Goal: Transaction & Acquisition: Purchase product/service

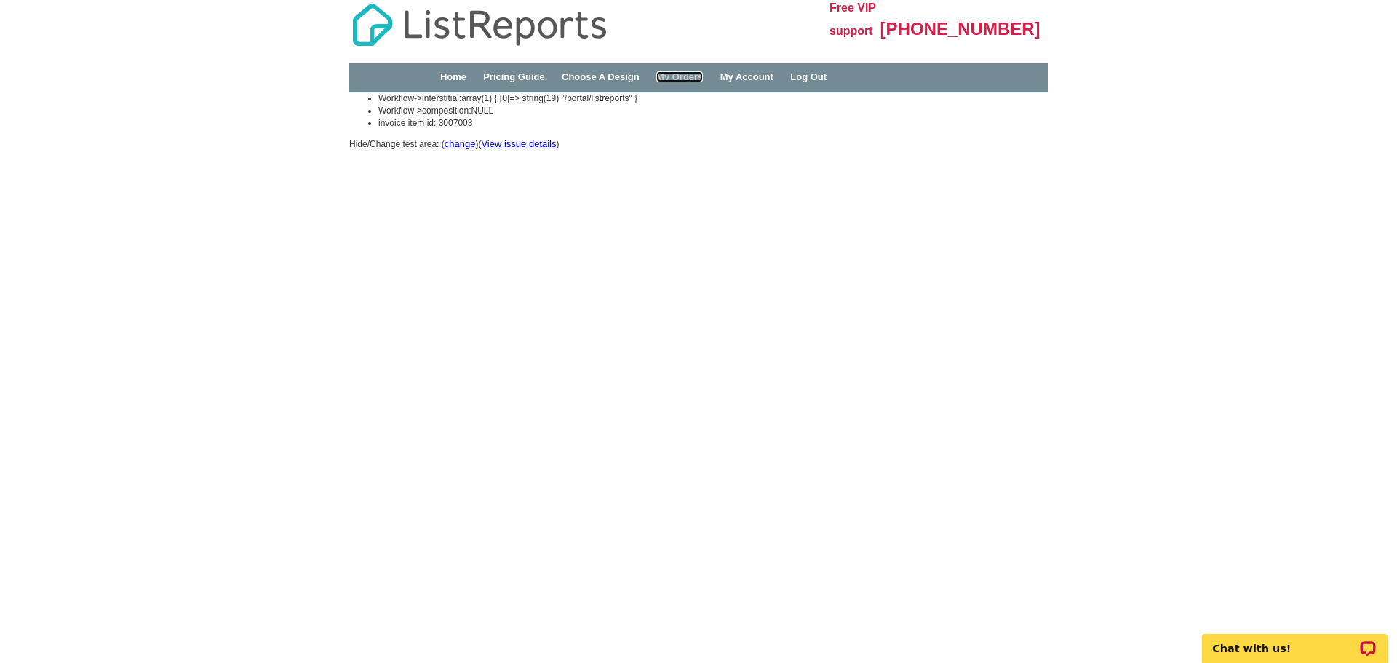
click at [703, 79] on link "My Orders" at bounding box center [679, 76] width 47 height 11
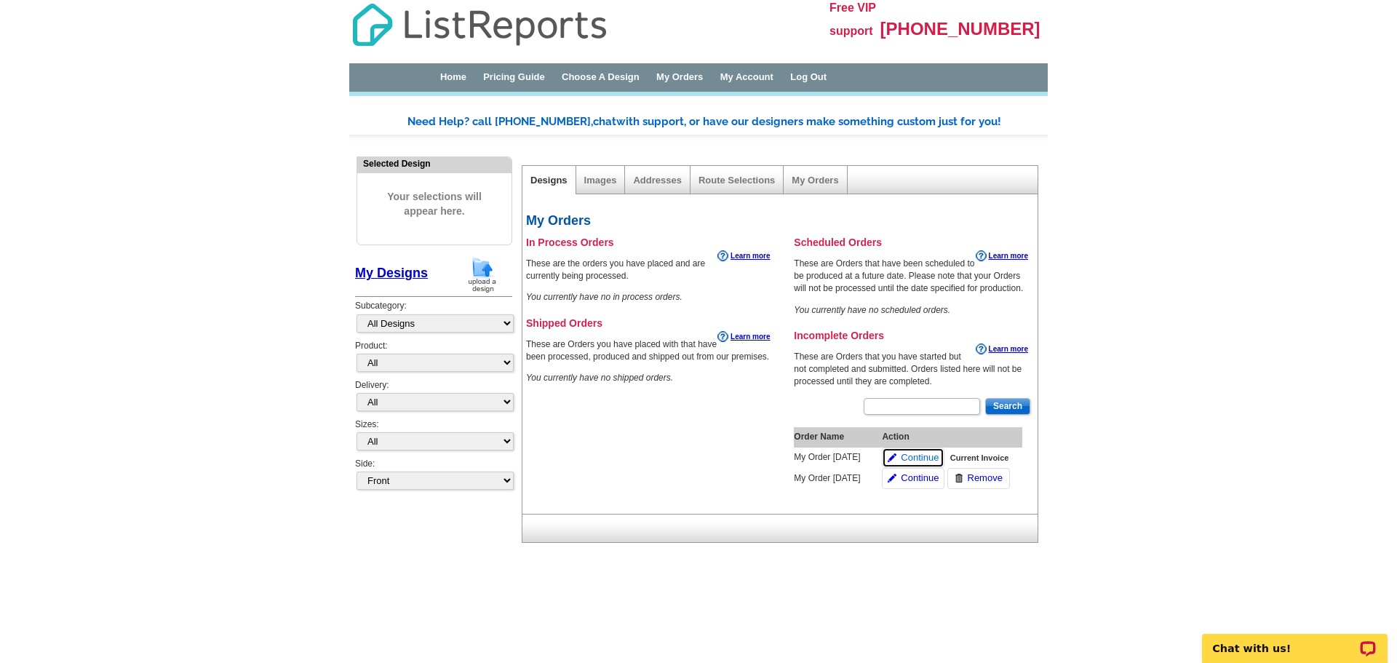
click at [916, 456] on span "Continue" at bounding box center [920, 458] width 38 height 14
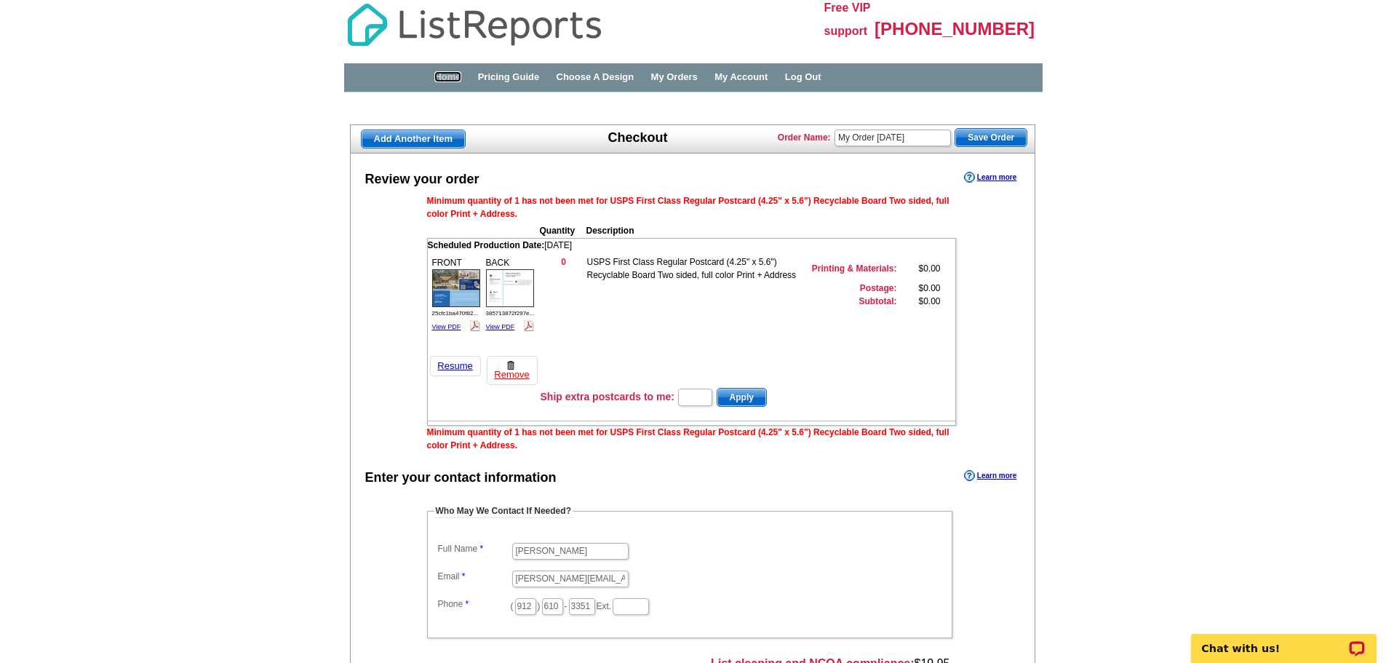
click at [458, 76] on link "Home" at bounding box center [447, 76] width 26 height 11
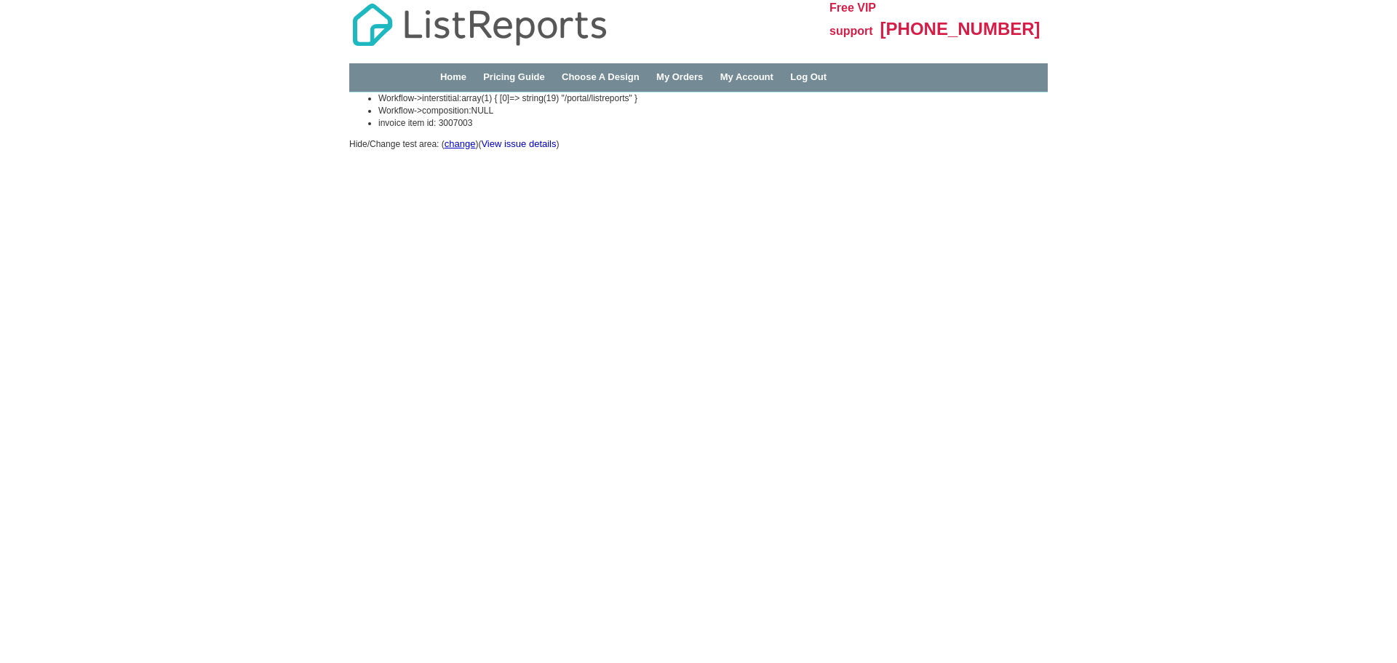
click at [533, 145] on link "View issue details" at bounding box center [518, 143] width 75 height 11
click at [514, 77] on link "Pricing Guide" at bounding box center [514, 76] width 62 height 11
